Goal: Task Accomplishment & Management: Manage account settings

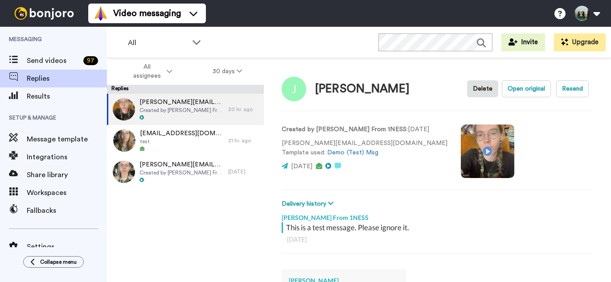
scroll to position [4, 0]
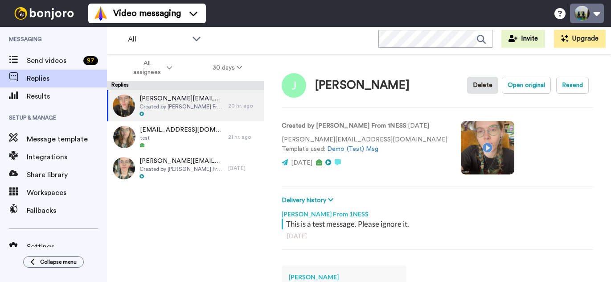
click at [595, 16] on button at bounding box center [587, 14] width 34 height 20
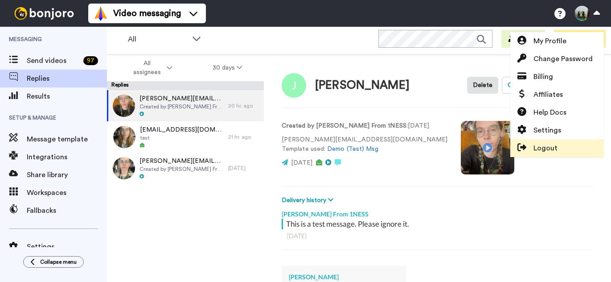
click at [543, 150] on span "Logout" at bounding box center [545, 148] width 24 height 11
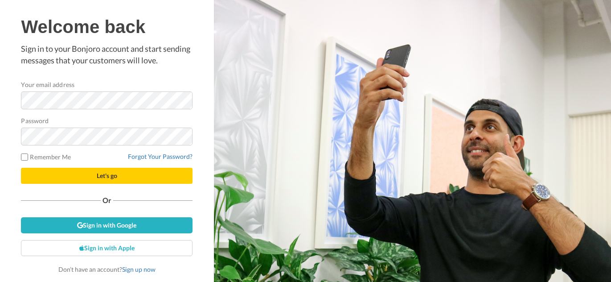
click at [78, 175] on button "Let's go" at bounding box center [106, 175] width 171 height 16
